Goal: Check status: Check status

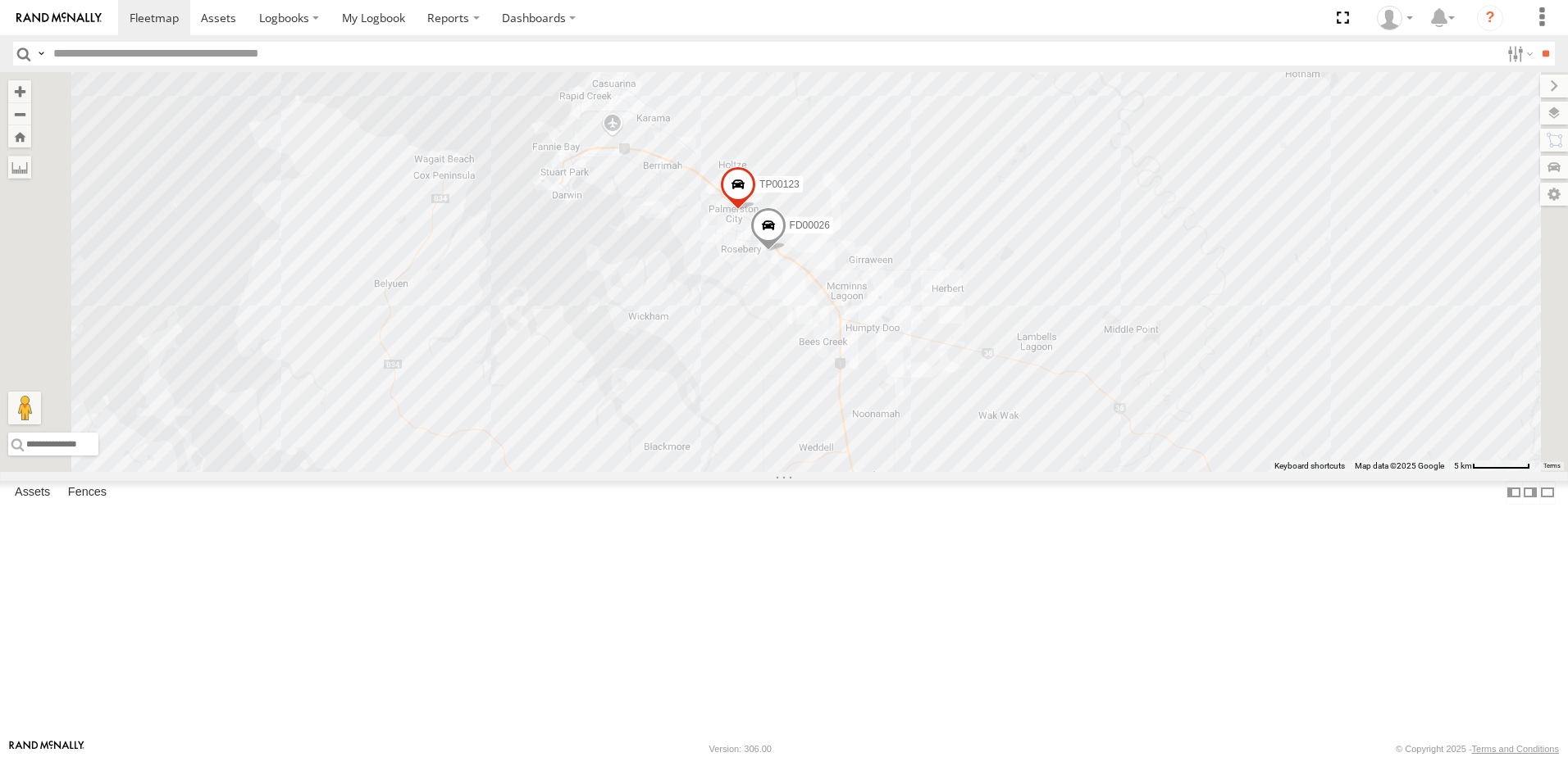
click at [115, 59] on input "text" at bounding box center [773, 53] width 1453 height 24
click at [108, 55] on input "text" at bounding box center [773, 53] width 1453 height 24
type input "***"
click at [1536, 41] on input "**" at bounding box center [1545, 53] width 19 height 24
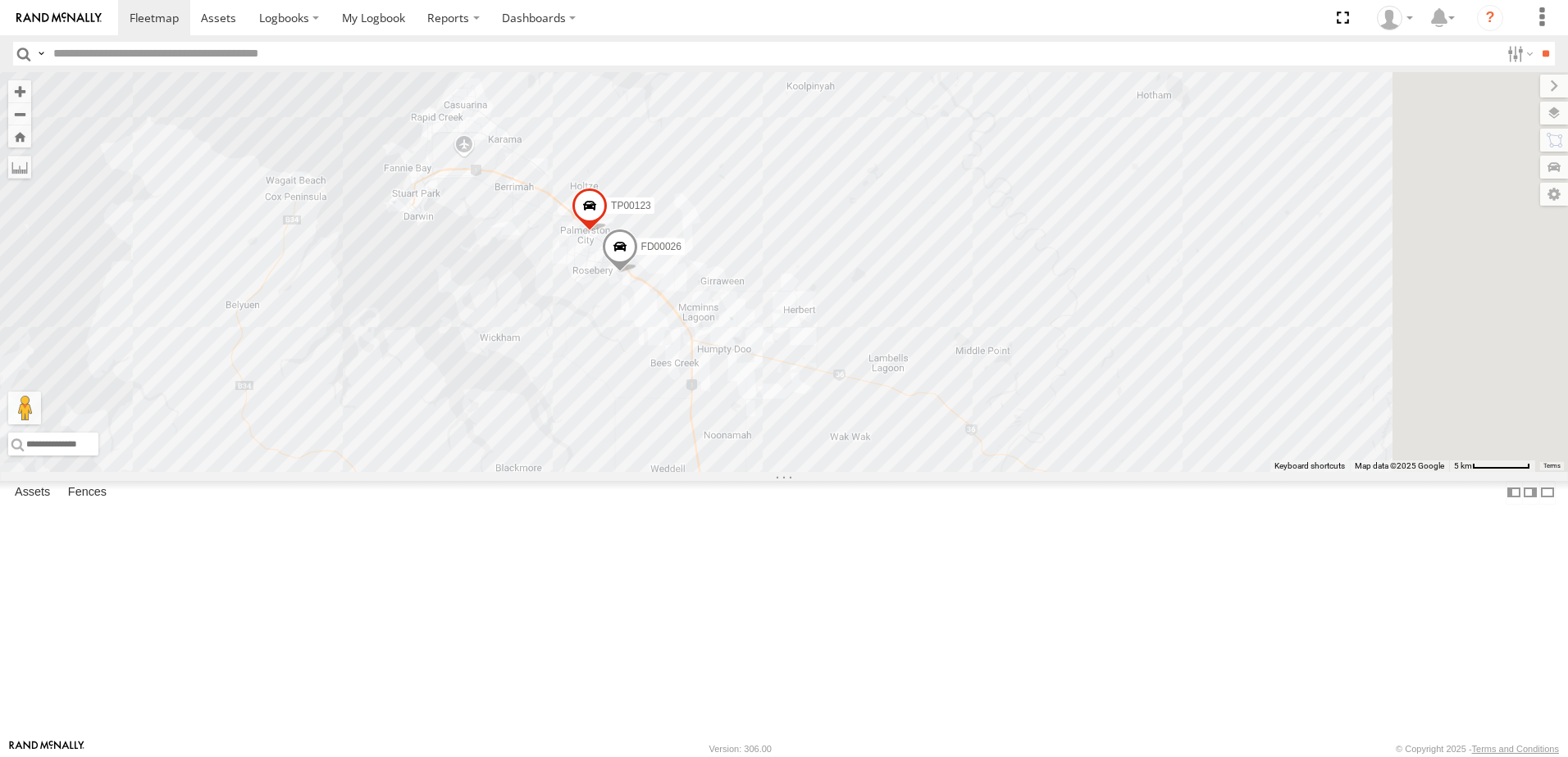
drag, startPoint x: 934, startPoint y: 535, endPoint x: 708, endPoint y: 340, distance: 298.5
click at [742, 381] on div "TP00123 FD00026" at bounding box center [784, 272] width 1568 height 400
drag, startPoint x: 836, startPoint y: 445, endPoint x: 632, endPoint y: 174, distance: 339.2
click at [742, 274] on div "TP00123 FD00026" at bounding box center [784, 272] width 1568 height 400
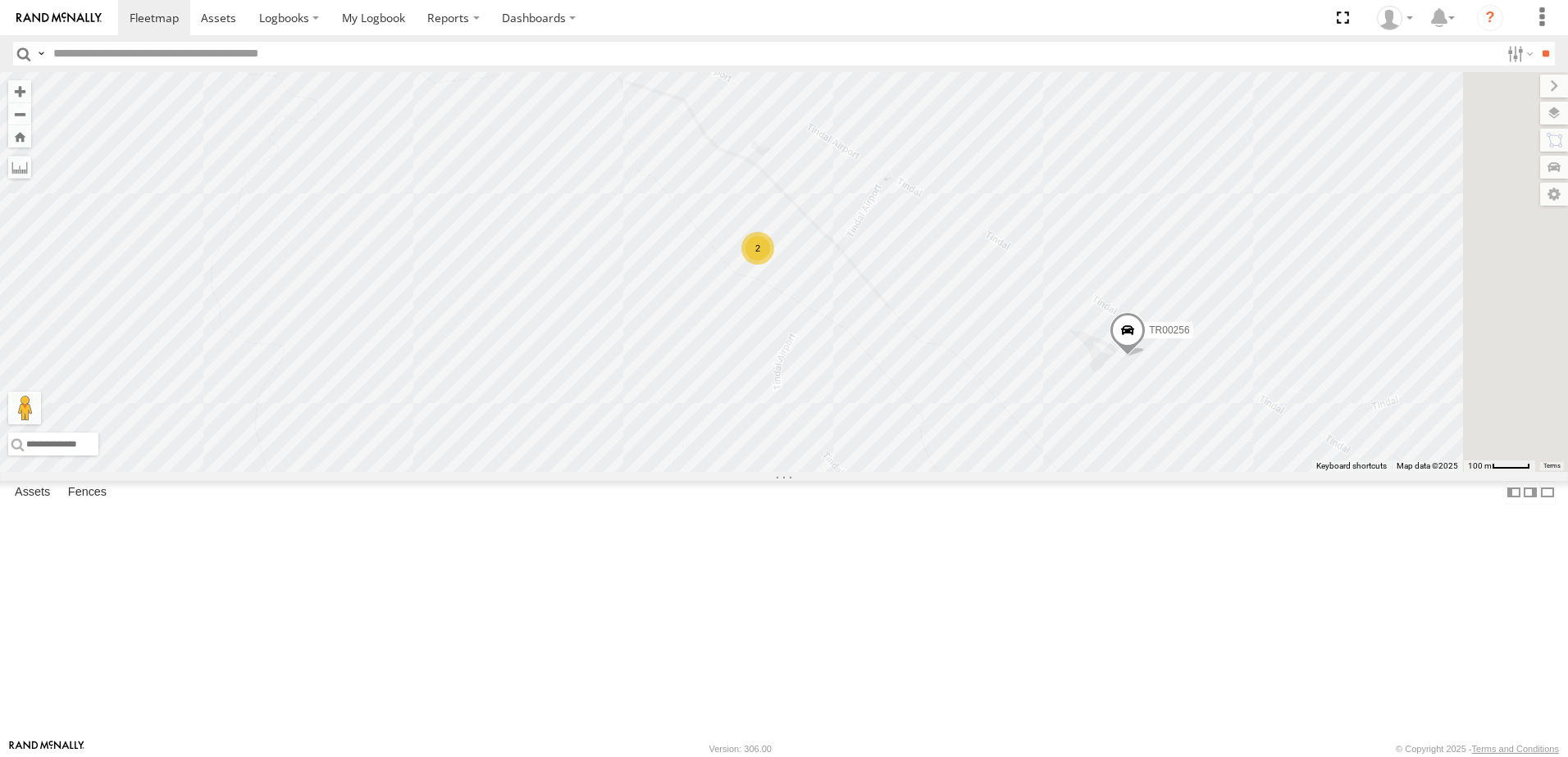
drag, startPoint x: 1116, startPoint y: 627, endPoint x: 942, endPoint y: 452, distance: 246.8
click at [1007, 472] on div "TR00256 2" at bounding box center [784, 272] width 1568 height 400
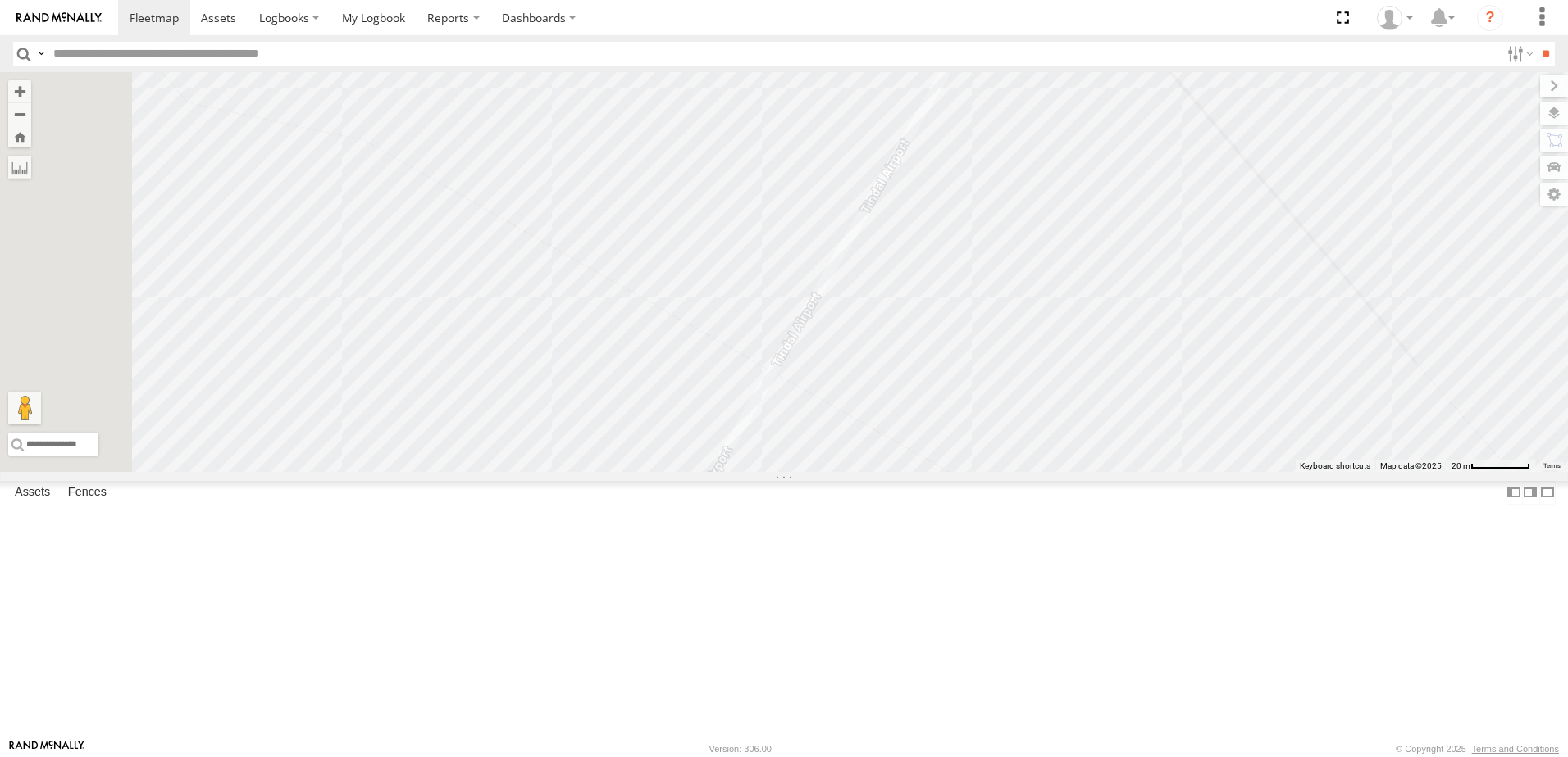
drag, startPoint x: 1032, startPoint y: 471, endPoint x: 1305, endPoint y: 521, distance: 277.5
click at [1305, 472] on div "TR00256" at bounding box center [784, 272] width 1568 height 400
